Goal: Transaction & Acquisition: Purchase product/service

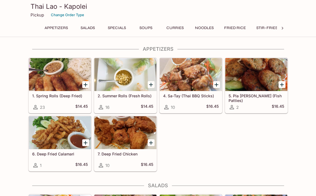
click at [73, 98] on h5 "1. Spring Rolls (Deep Fried)" at bounding box center [59, 96] width 55 height 5
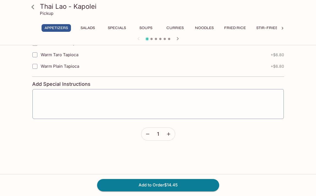
scroll to position [236, 0]
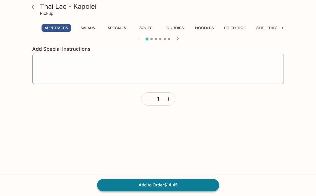
click at [195, 187] on button "Add to Order $14.45" at bounding box center [158, 185] width 122 height 12
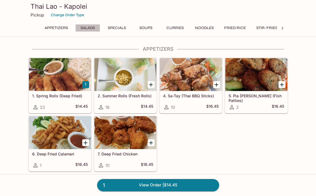
click at [88, 29] on button "Salads" at bounding box center [87, 28] width 25 height 8
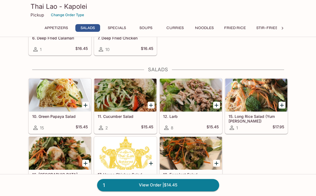
scroll to position [136, 0]
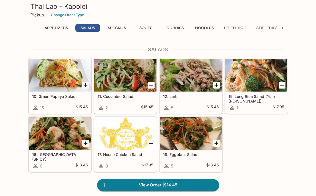
click at [113, 29] on button "Specials" at bounding box center [116, 28] width 25 height 8
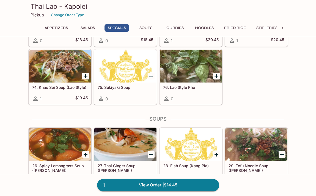
scroll to position [462, 0]
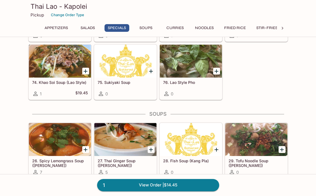
click at [171, 29] on button "Curries" at bounding box center [175, 28] width 25 height 8
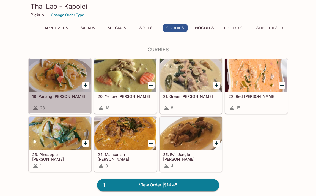
click at [59, 96] on h5 "19. Panang [PERSON_NAME]" at bounding box center [59, 96] width 55 height 5
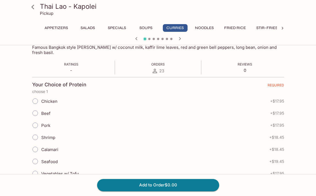
scroll to position [94, 0]
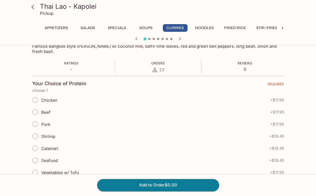
click at [34, 155] on input "Seafood" at bounding box center [35, 161] width 12 height 12
radio input "true"
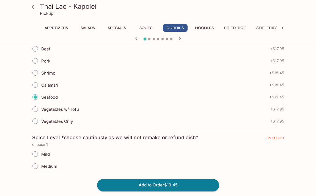
scroll to position [190, 0]
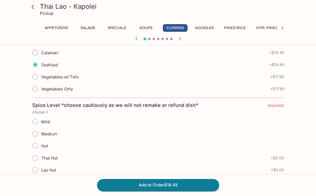
click at [36, 118] on input "Mild" at bounding box center [35, 122] width 12 height 12
radio input "true"
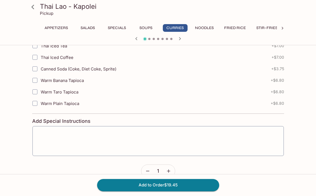
scroll to position [536, 0]
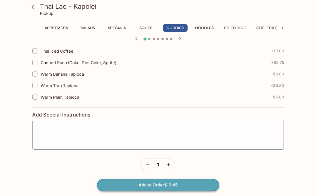
click at [160, 185] on button "Add to Order $19.45" at bounding box center [158, 185] width 122 height 12
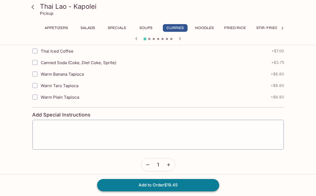
scroll to position [86, 0]
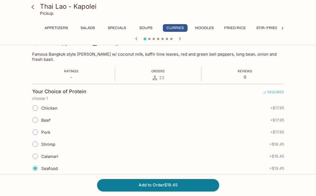
click at [206, 28] on button "Noodles" at bounding box center [204, 28] width 25 height 8
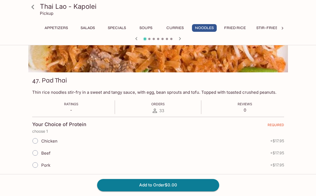
scroll to position [0, 0]
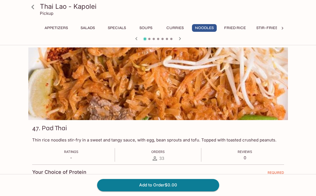
click at [180, 40] on icon "button" at bounding box center [179, 38] width 7 height 7
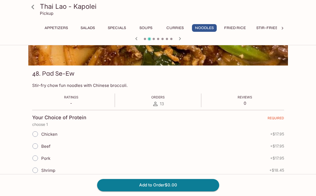
scroll to position [59, 0]
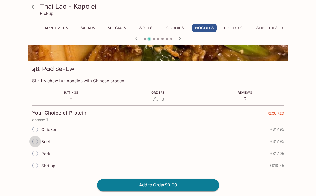
click at [34, 140] on input "Beef" at bounding box center [35, 142] width 12 height 12
radio input "true"
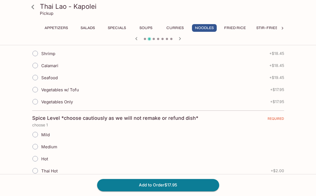
scroll to position [173, 0]
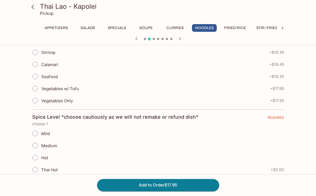
click at [37, 134] on input "Mild" at bounding box center [35, 134] width 12 height 12
radio input "true"
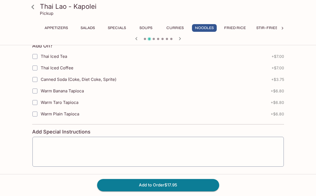
scroll to position [364, 0]
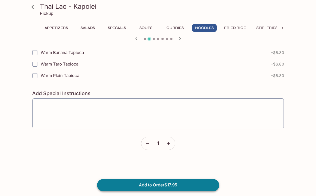
click at [170, 189] on button "Add to Order $17.95" at bounding box center [158, 185] width 122 height 12
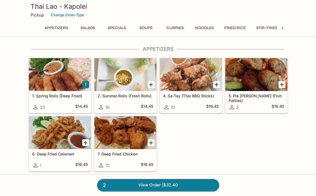
click at [260, 28] on button "Stir-Fries" at bounding box center [266, 28] width 27 height 8
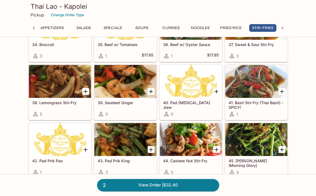
scroll to position [1124, 0]
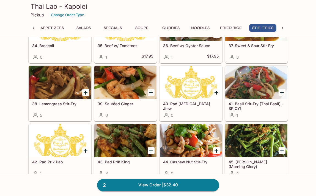
click at [66, 86] on div at bounding box center [60, 82] width 62 height 33
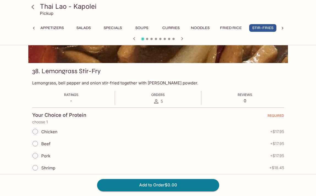
scroll to position [56, 0]
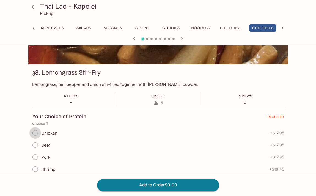
click at [37, 134] on input "Chicken" at bounding box center [35, 133] width 12 height 12
radio input "true"
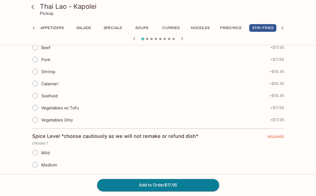
scroll to position [199, 0]
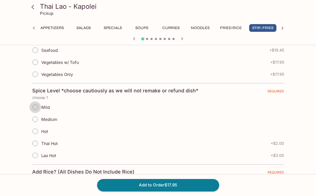
click at [36, 107] on input "Mild" at bounding box center [35, 108] width 12 height 12
radio input "true"
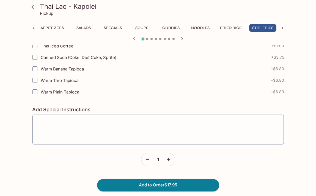
scroll to position [531, 0]
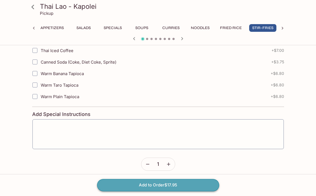
click at [159, 184] on button "Add to Order $17.95" at bounding box center [158, 185] width 122 height 12
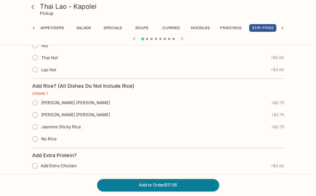
scroll to position [279, 0]
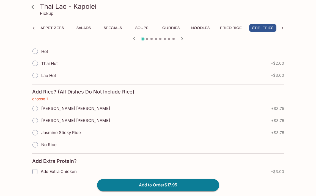
click at [36, 145] on input "No Rice" at bounding box center [35, 145] width 12 height 12
radio input "true"
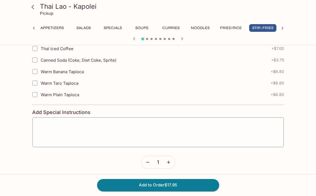
scroll to position [536, 0]
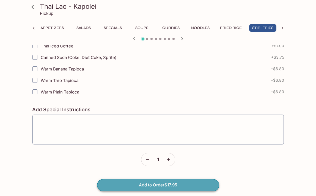
click at [150, 184] on button "Add to Order $17.95" at bounding box center [158, 185] width 122 height 12
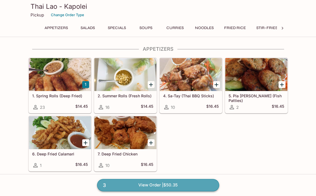
click at [177, 186] on link "3 View Order | $50.35" at bounding box center [158, 185] width 122 height 12
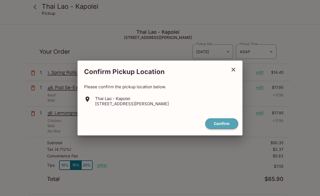
click at [223, 123] on button "Confirm" at bounding box center [221, 124] width 33 height 11
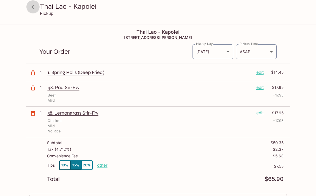
click at [34, 8] on icon at bounding box center [33, 7] width 10 height 10
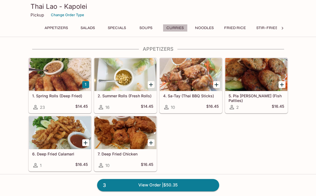
click at [174, 29] on button "Curries" at bounding box center [175, 28] width 25 height 8
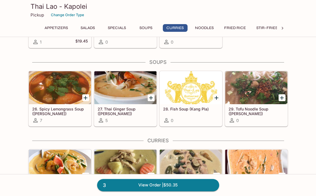
scroll to position [605, 0]
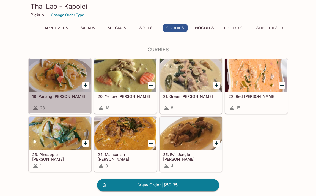
click at [60, 95] on h5 "19. Panang [PERSON_NAME]" at bounding box center [59, 96] width 55 height 5
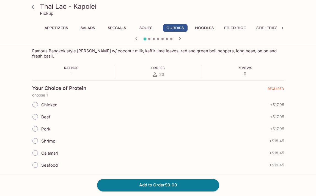
scroll to position [100, 0]
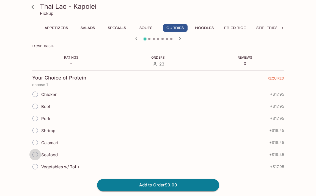
click at [37, 149] on input "Seafood" at bounding box center [35, 155] width 12 height 12
radio input "true"
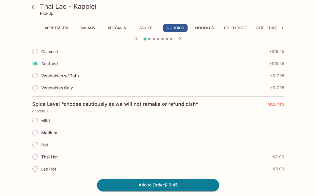
scroll to position [192, 0]
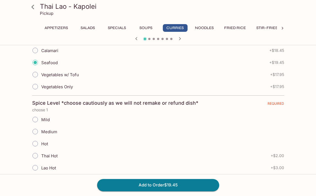
click at [38, 115] on input "Mild" at bounding box center [35, 120] width 12 height 12
radio input "true"
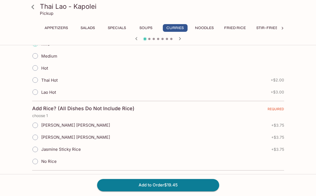
scroll to position [266, 0]
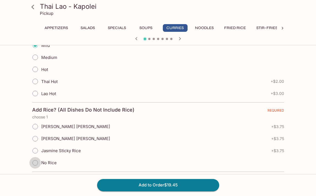
drag, startPoint x: 36, startPoint y: 158, endPoint x: 52, endPoint y: 160, distance: 15.9
click at [36, 158] on input "No Rice" at bounding box center [35, 163] width 12 height 12
click at [34, 159] on input "No Rice" at bounding box center [35, 163] width 12 height 12
radio input "true"
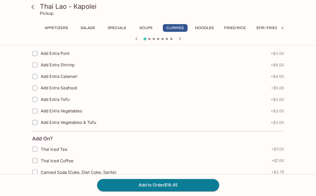
scroll to position [489, 0]
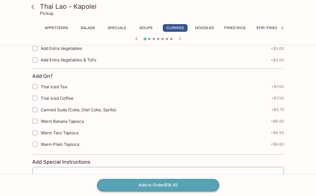
click at [144, 184] on button "Add to Order $19.45" at bounding box center [158, 185] width 122 height 12
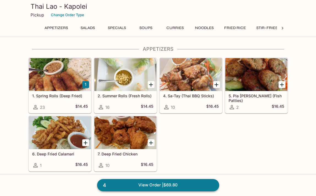
click at [152, 189] on link "4 View Order | $69.80" at bounding box center [158, 185] width 122 height 12
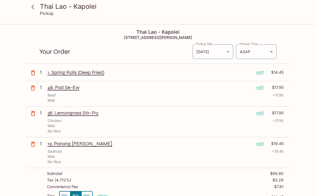
click at [33, 7] on icon at bounding box center [33, 7] width 10 height 10
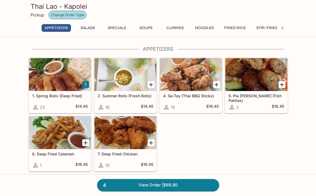
click at [60, 14] on button "Change Order Type" at bounding box center [67, 15] width 38 height 9
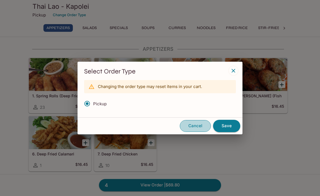
click at [196, 127] on button "Cancel" at bounding box center [195, 126] width 31 height 12
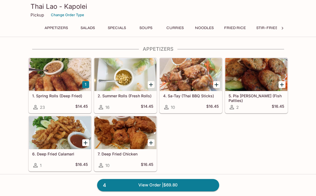
click at [260, 30] on button "Stir-Fries" at bounding box center [266, 28] width 27 height 8
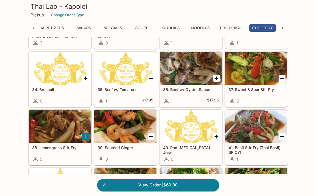
scroll to position [1082, 0]
